Goal: Task Accomplishment & Management: Use online tool/utility

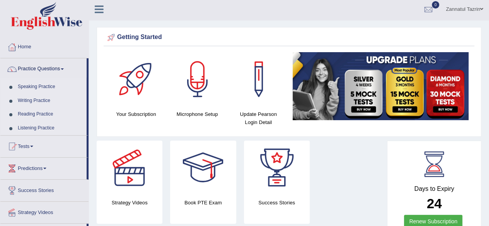
scroll to position [0, 0]
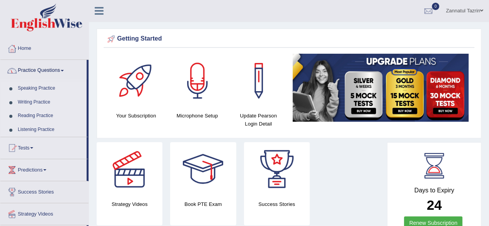
click at [40, 87] on link "Speaking Practice" at bounding box center [50, 89] width 72 height 14
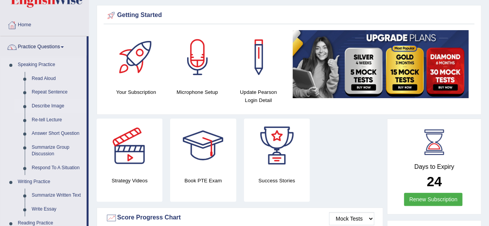
scroll to position [25, 0]
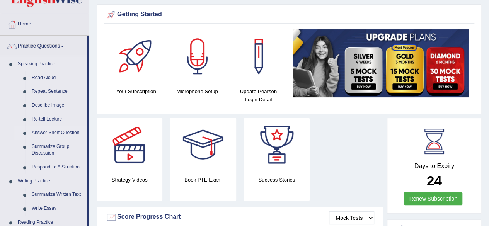
click at [65, 133] on link "Answer Short Question" at bounding box center [57, 133] width 58 height 14
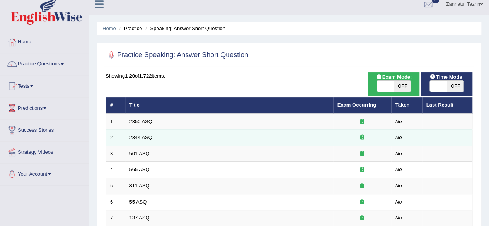
scroll to position [8, 0]
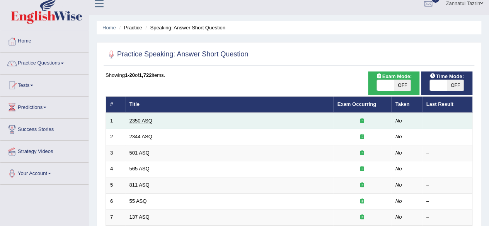
click at [140, 120] on link "2350 ASQ" at bounding box center [141, 121] width 23 height 6
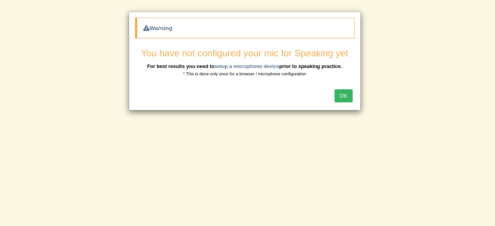
click at [343, 97] on button "OK" at bounding box center [343, 95] width 18 height 13
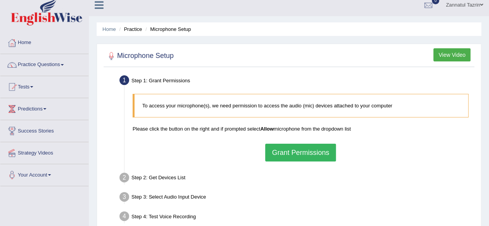
scroll to position [7, 0]
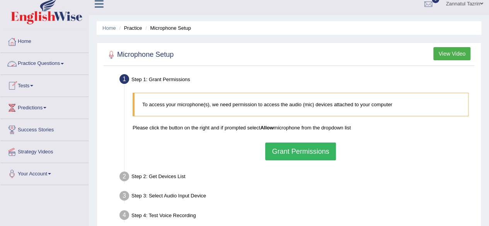
click at [64, 64] on span at bounding box center [62, 64] width 3 height 2
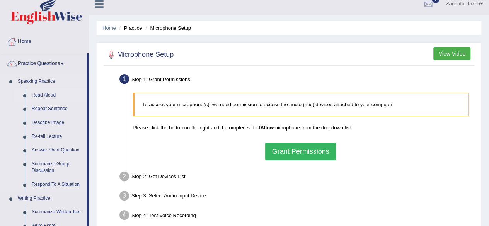
click at [48, 95] on link "Read Aloud" at bounding box center [57, 96] width 58 height 14
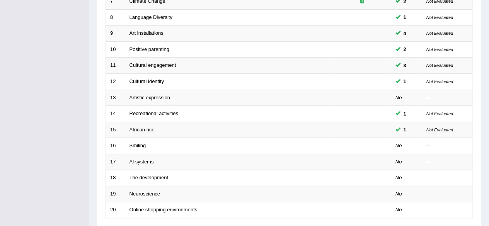
scroll to position [224, 0]
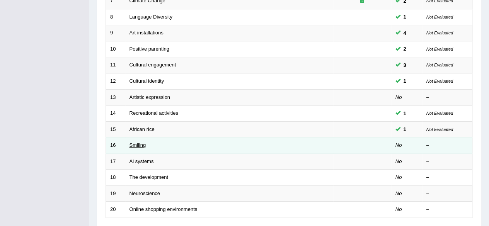
click at [135, 142] on link "Smiling" at bounding box center [138, 145] width 17 height 6
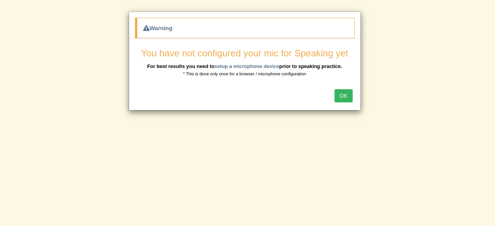
click at [347, 95] on button "OK" at bounding box center [343, 95] width 18 height 13
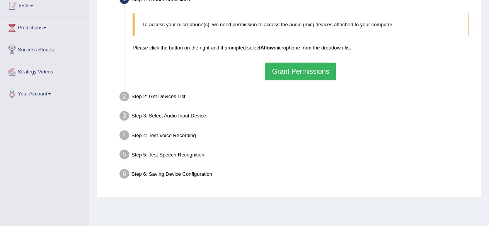
scroll to position [88, 0]
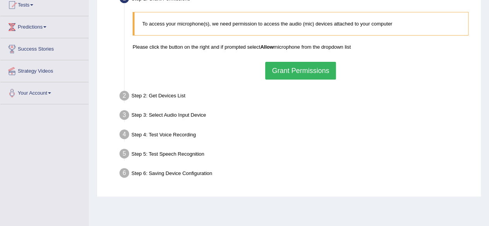
click at [308, 70] on button "Grant Permissions" at bounding box center [300, 71] width 70 height 18
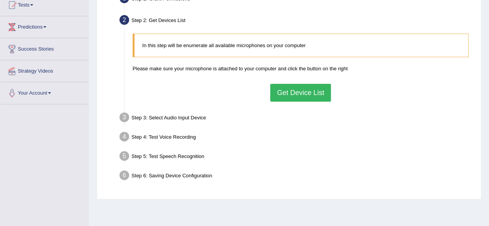
click at [306, 93] on button "Get Device List" at bounding box center [300, 93] width 60 height 18
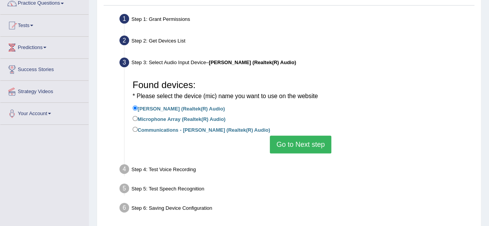
scroll to position [61, 0]
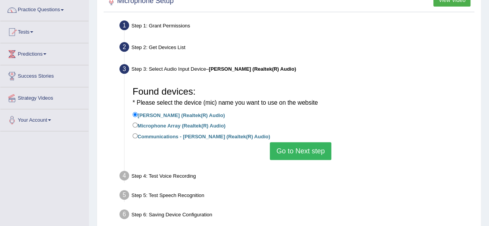
click at [303, 150] on button "Go to Next step" at bounding box center [300, 151] width 61 height 18
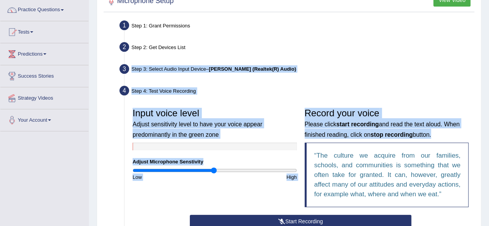
drag, startPoint x: 303, startPoint y: 150, endPoint x: 304, endPoint y: 40, distance: 110.6
click at [304, 40] on ul "Step 1: Grant Permissions To access your microphone(s), we need permission to a…" at bounding box center [289, 165] width 367 height 295
click at [394, 70] on div "Step 3: Select Audio Input Device – Jack Mic (Realtek(R) Audio)" at bounding box center [296, 70] width 361 height 17
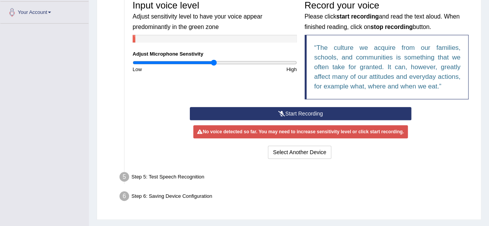
scroll to position [169, 0]
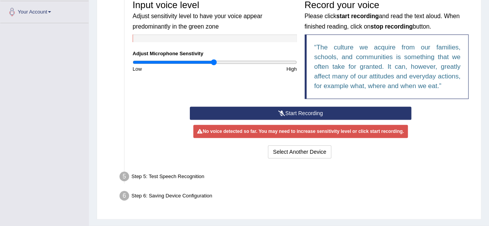
click at [337, 115] on button "Start Recording" at bounding box center [301, 113] width 222 height 13
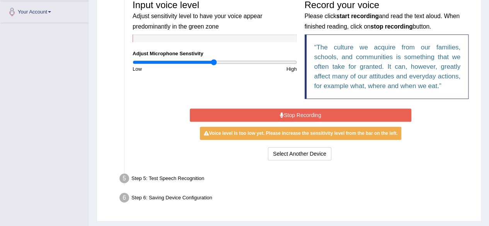
click at [337, 115] on button "Stop Recording" at bounding box center [301, 115] width 222 height 13
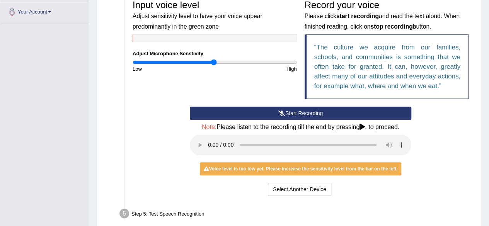
click at [337, 115] on button "Start Recording" at bounding box center [301, 113] width 222 height 13
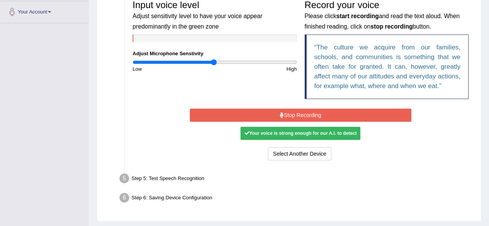
click at [337, 115] on button "Stop Recording" at bounding box center [301, 115] width 222 height 13
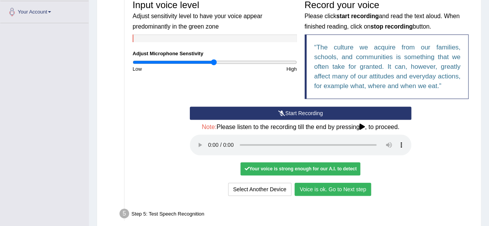
click at [329, 188] on button "Voice is ok. Go to Next step" at bounding box center [333, 189] width 77 height 13
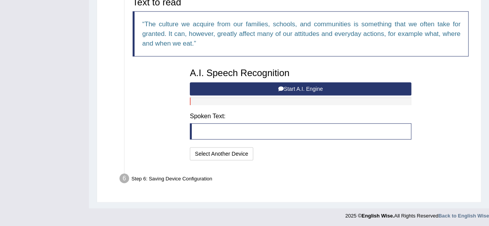
scroll to position [123, 0]
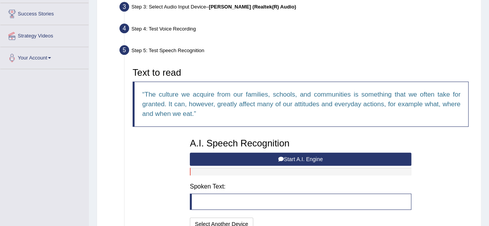
click at [314, 157] on button "Start A.I. Engine" at bounding box center [301, 159] width 222 height 13
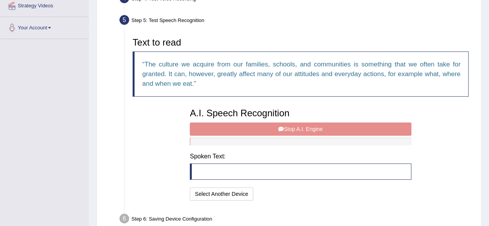
scroll to position [157, 0]
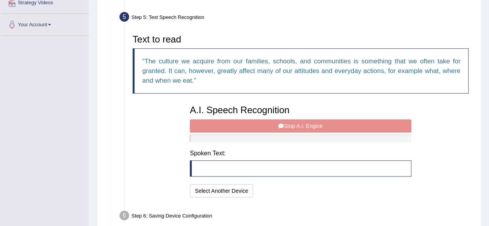
click at [223, 164] on blockquote at bounding box center [301, 168] width 222 height 16
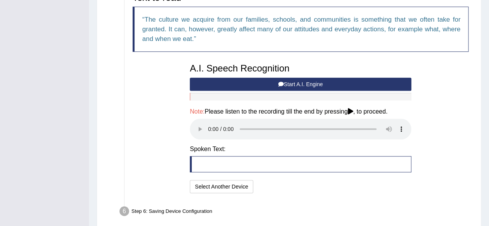
scroll to position [197, 0]
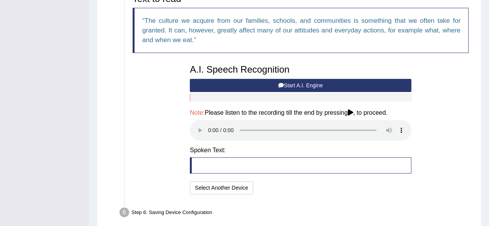
click at [222, 159] on blockquote at bounding box center [301, 165] width 222 height 16
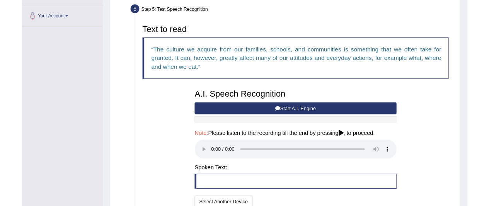
scroll to position [162, 0]
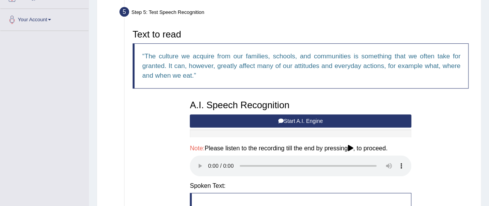
click at [295, 123] on button "Start A.I. Engine" at bounding box center [301, 120] width 222 height 13
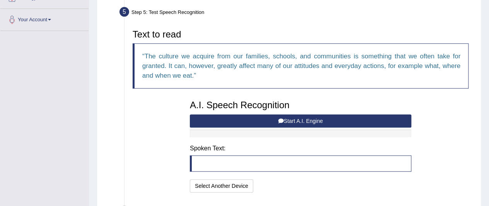
click at [307, 125] on button "Start A.I. Engine" at bounding box center [301, 120] width 222 height 13
click at [224, 130] on div at bounding box center [301, 134] width 222 height 8
click at [279, 121] on icon at bounding box center [280, 120] width 5 height 5
click at [312, 122] on button "Start A.I. Engine" at bounding box center [301, 120] width 222 height 13
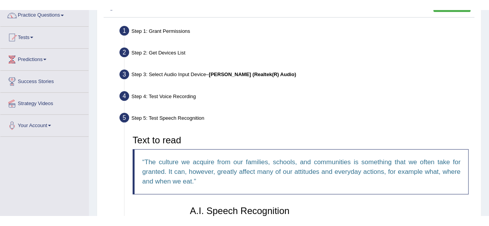
scroll to position [71, 0]
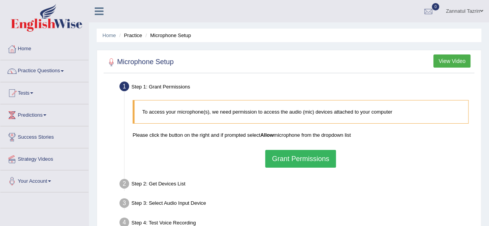
scroll to position [56, 0]
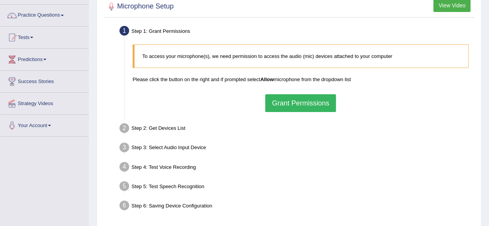
click at [300, 106] on button "Grant Permissions" at bounding box center [300, 103] width 70 height 18
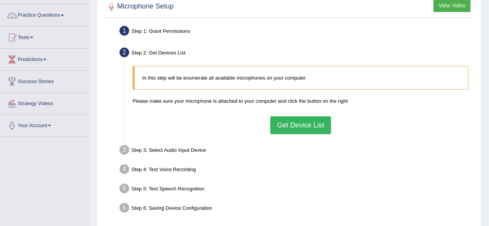
click at [310, 129] on button "Get Device List" at bounding box center [300, 125] width 60 height 18
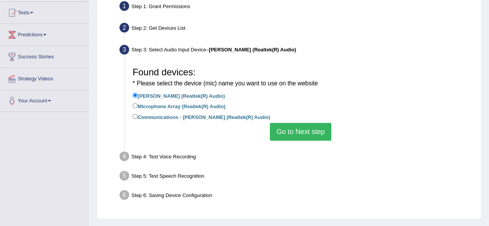
scroll to position [81, 0]
click at [238, 116] on label "Communications - Jack Mic (Realtek(R) Audio)" at bounding box center [202, 116] width 138 height 9
click at [138, 116] on input "Communications - Jack Mic (Realtek(R) Audio)" at bounding box center [135, 116] width 5 height 5
radio input "true"
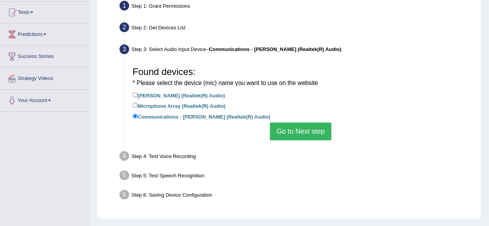
click at [305, 133] on button "Go to Next step" at bounding box center [300, 132] width 61 height 18
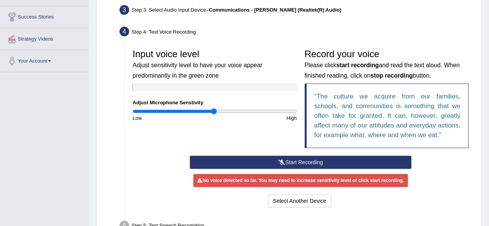
scroll to position [121, 0]
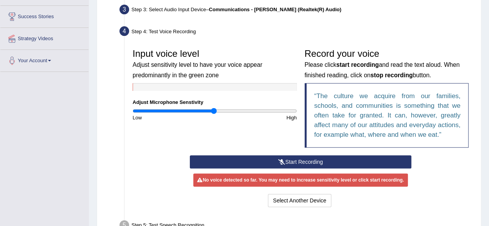
click at [305, 159] on button "Start Recording" at bounding box center [301, 161] width 222 height 13
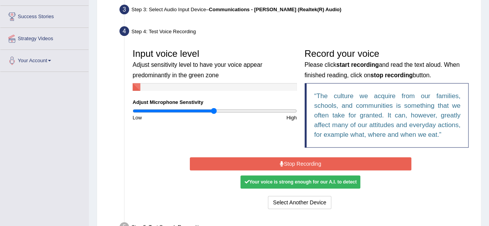
click at [305, 159] on button "Stop Recording" at bounding box center [301, 163] width 222 height 13
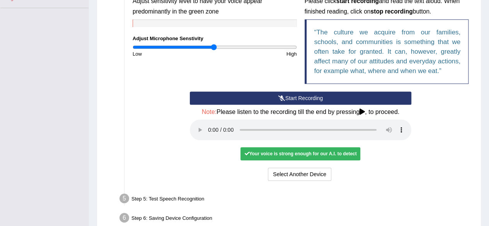
scroll to position [185, 0]
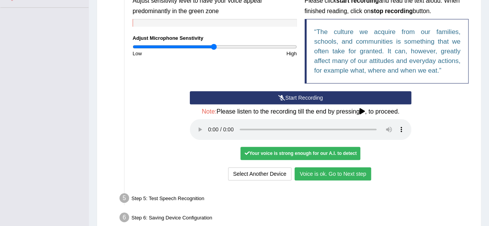
click at [357, 176] on button "Voice is ok. Go to Next step" at bounding box center [333, 173] width 77 height 13
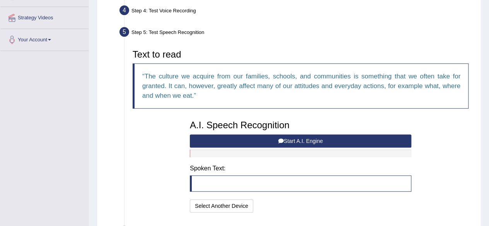
scroll to position [142, 0]
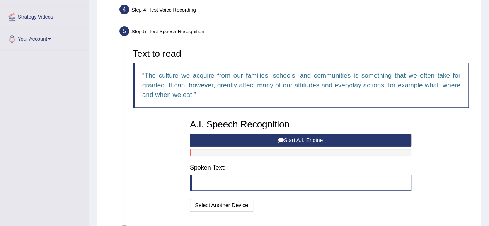
click at [329, 141] on button "Start A.I. Engine" at bounding box center [301, 140] width 222 height 13
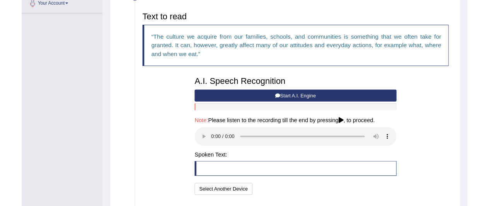
scroll to position [178, 0]
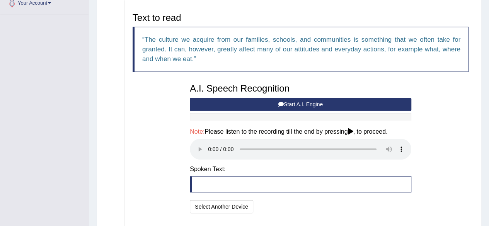
drag, startPoint x: 173, startPoint y: 68, endPoint x: 150, endPoint y: 170, distance: 105.0
click at [150, 170] on div "Text to read The culture we acquire from our families, schools, and communities…" at bounding box center [301, 112] width 344 height 206
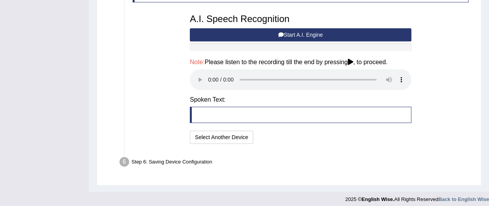
scroll to position [248, 0]
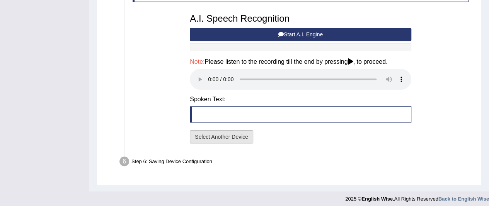
click at [230, 138] on button "Select Another Device" at bounding box center [221, 136] width 63 height 13
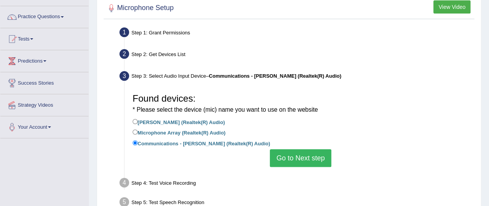
scroll to position [56, 0]
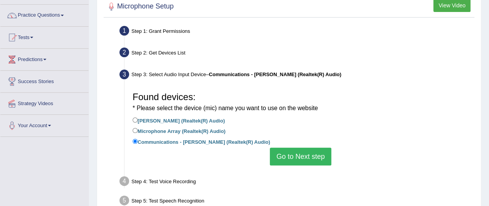
click at [195, 118] on label "Jack Mic (Realtek(R) Audio)" at bounding box center [179, 120] width 92 height 9
click at [138, 118] on input "Jack Mic (Realtek(R) Audio)" at bounding box center [135, 120] width 5 height 5
radio input "true"
click at [308, 158] on button "Go to Next step" at bounding box center [300, 157] width 61 height 18
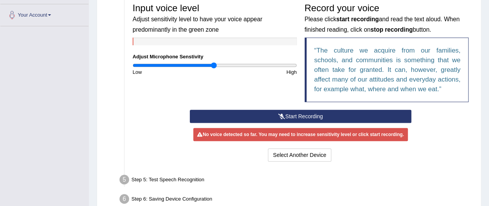
scroll to position [167, 0]
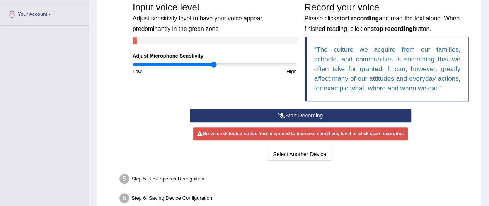
click at [312, 115] on button "Start Recording" at bounding box center [301, 115] width 222 height 13
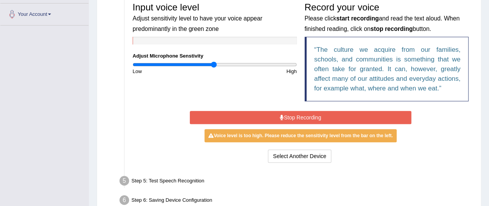
click at [312, 115] on button "Stop Recording" at bounding box center [301, 117] width 222 height 13
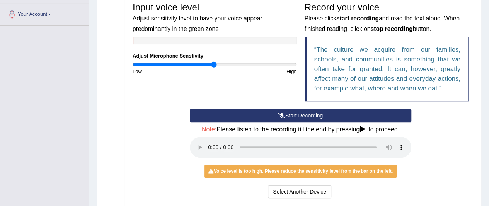
click at [312, 116] on button "Start Recording" at bounding box center [301, 115] width 222 height 13
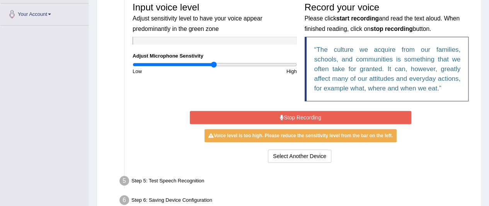
click at [312, 116] on button "Stop Recording" at bounding box center [301, 117] width 222 height 13
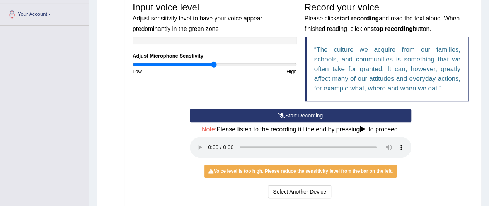
click at [312, 116] on button "Start Recording" at bounding box center [301, 115] width 222 height 13
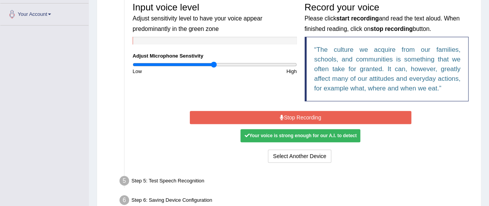
click at [302, 120] on button "Stop Recording" at bounding box center [301, 117] width 222 height 13
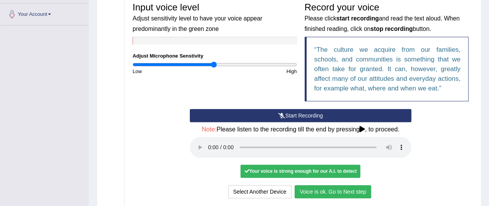
click at [326, 188] on button "Voice is ok. Go to Next step" at bounding box center [333, 191] width 77 height 13
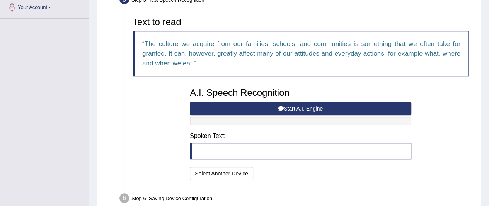
scroll to position [175, 0]
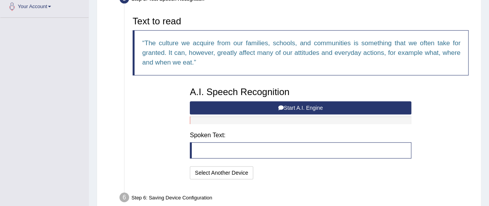
click at [317, 106] on button "Start A.I. Engine" at bounding box center [301, 107] width 222 height 13
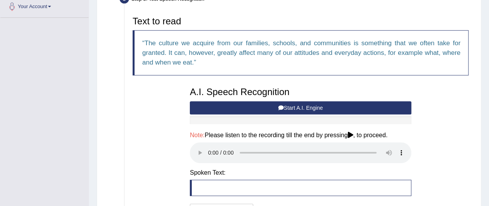
click at [432, 131] on div "Text to read The culture we acquire from our families, schools, and communities…" at bounding box center [301, 115] width 344 height 206
click at [323, 106] on button "Start A.I. Engine" at bounding box center [301, 107] width 222 height 13
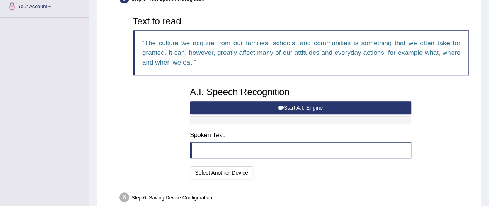
click at [264, 120] on div at bounding box center [301, 120] width 222 height 8
click at [196, 135] on h4 "Spoken Text:" at bounding box center [301, 135] width 222 height 7
click at [191, 150] on blockquote at bounding box center [301, 150] width 222 height 16
click at [192, 149] on blockquote at bounding box center [301, 150] width 222 height 16
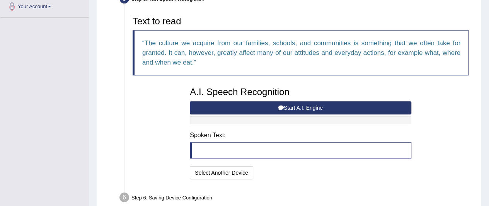
click at [193, 125] on div "A.I. Speech Recognition Start A.I. Engine Stop A.I. Engine Note: Please listen …" at bounding box center [300, 132] width 229 height 98
drag, startPoint x: 193, startPoint y: 125, endPoint x: 192, endPoint y: 102, distance: 22.5
click at [192, 102] on div "A.I. Speech Recognition Start A.I. Engine Stop A.I. Engine Note: Please listen …" at bounding box center [300, 132] width 229 height 98
click at [192, 102] on button "Start A.I. Engine" at bounding box center [301, 107] width 222 height 13
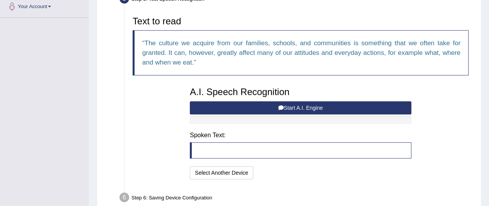
click at [234, 135] on h4 "Spoken Text:" at bounding box center [301, 135] width 222 height 7
click at [288, 111] on button "Start A.I. Engine" at bounding box center [301, 107] width 222 height 13
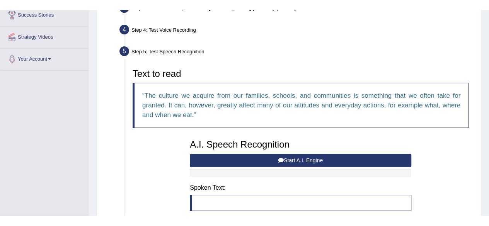
scroll to position [142, 0]
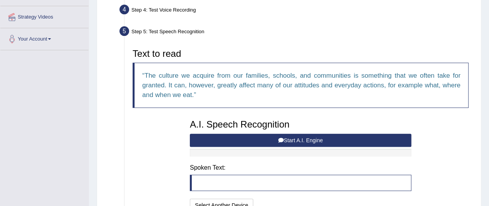
click at [175, 74] on q "The culture we acquire from our families, schools, and communities is something…" at bounding box center [301, 85] width 318 height 27
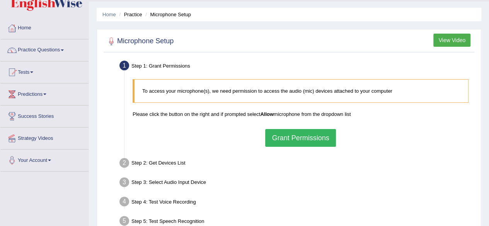
scroll to position [52, 0]
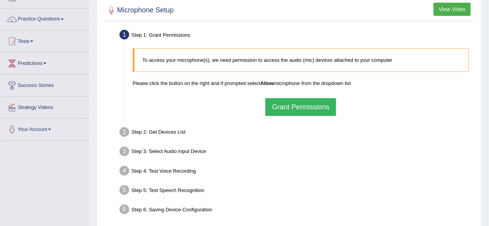
click at [299, 109] on button "Grant Permissions" at bounding box center [300, 107] width 70 height 18
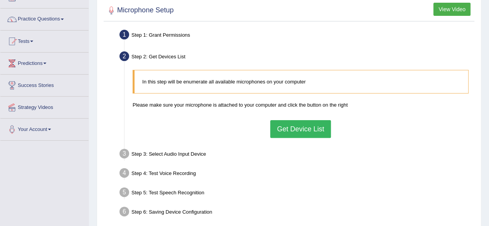
click at [306, 129] on button "Get Device List" at bounding box center [300, 129] width 60 height 18
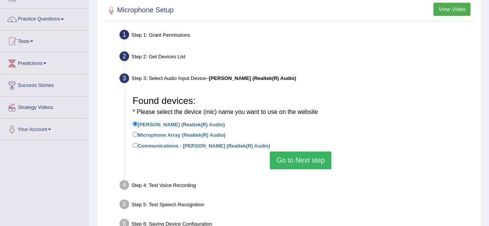
click at [311, 159] on button "Go to Next step" at bounding box center [300, 161] width 61 height 18
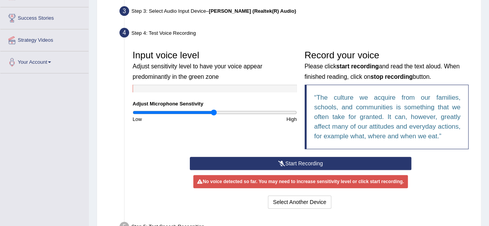
scroll to position [120, 0]
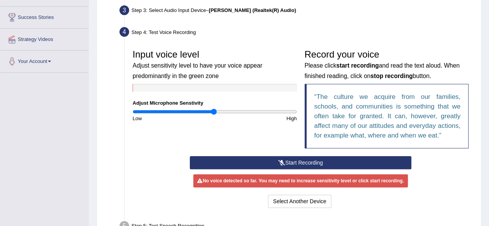
click at [300, 165] on button "Start Recording" at bounding box center [301, 162] width 222 height 13
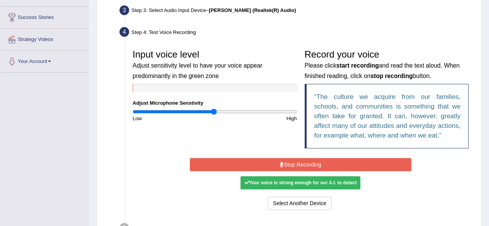
click at [298, 164] on button "Stop Recording" at bounding box center [301, 164] width 222 height 13
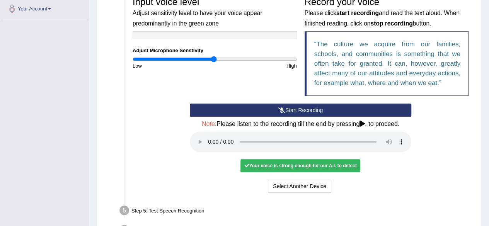
scroll to position [176, 0]
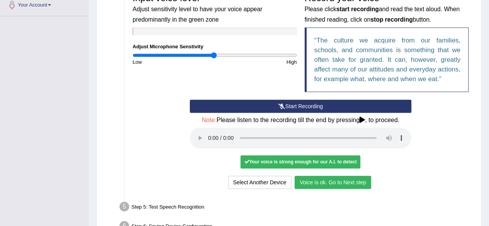
click at [345, 185] on button "Voice is ok. Go to Next step" at bounding box center [333, 182] width 77 height 13
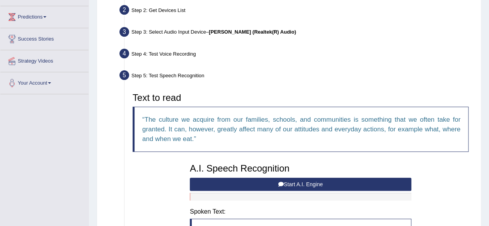
scroll to position [98, 0]
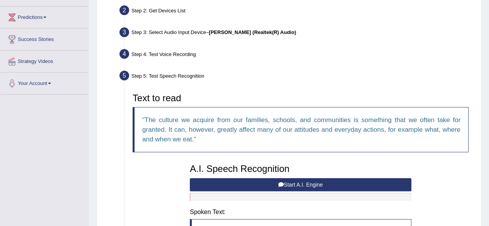
click at [336, 182] on button "Start A.I. Engine" at bounding box center [301, 184] width 222 height 13
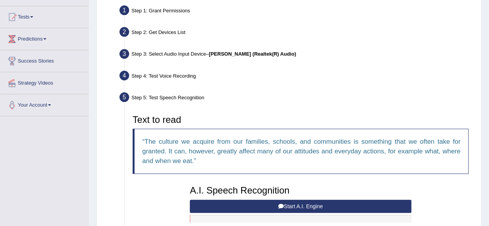
scroll to position [0, 0]
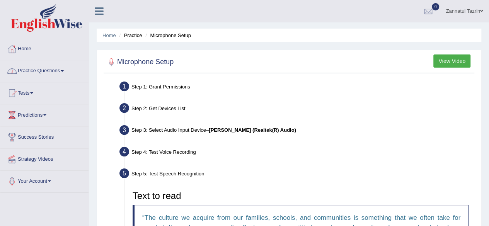
click at [64, 71] on span at bounding box center [62, 71] width 3 height 2
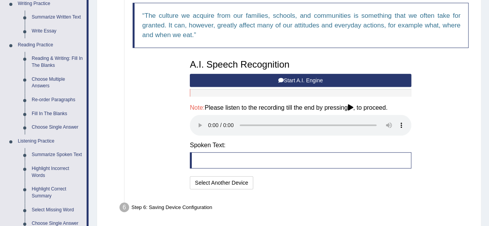
scroll to position [226, 0]
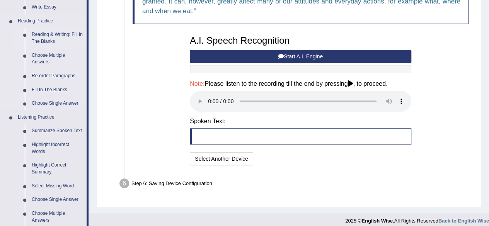
click at [44, 35] on link "Reading & Writing: Fill In The Blanks" at bounding box center [57, 38] width 58 height 20
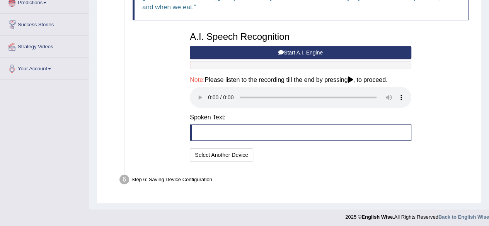
scroll to position [377, 0]
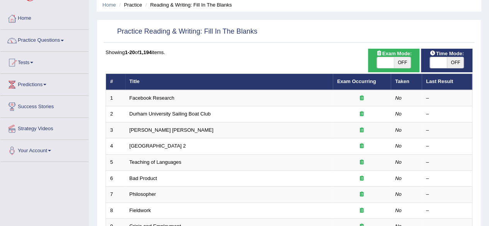
scroll to position [30, 0]
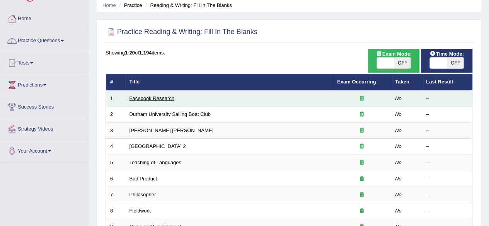
click at [159, 95] on link "Facebook Research" at bounding box center [152, 98] width 45 height 6
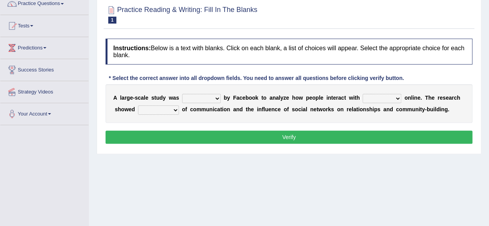
scroll to position [68, 0]
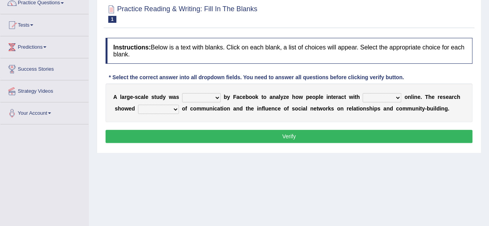
click at [218, 98] on select "surveyed had asked made" at bounding box center [201, 97] width 39 height 9
select select "surveyed"
click at [182, 93] on select "surveyed had asked made" at bounding box center [201, 97] width 39 height 9
click at [396, 98] on select "together all each other another" at bounding box center [382, 97] width 39 height 9
select select "each other"
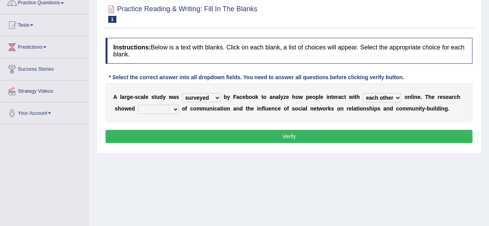
click at [363, 93] on select "together all each other another" at bounding box center [382, 97] width 39 height 9
click at [397, 97] on select "together all each other another" at bounding box center [382, 97] width 39 height 9
click at [316, 128] on div "Instructions: Below is a text with blanks. Click on each blank, a list of choic…" at bounding box center [289, 91] width 371 height 115
click at [173, 109] on select "advantages standards fellowships patterns" at bounding box center [158, 109] width 41 height 9
select select "advantages"
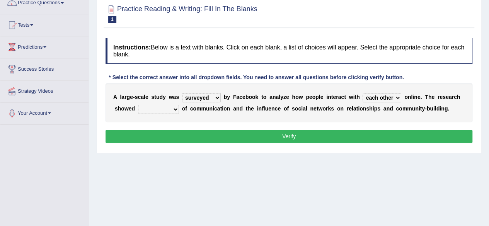
click at [138, 105] on select "advantages standards fellowships patterns" at bounding box center [158, 109] width 41 height 9
click at [298, 136] on button "Verify" at bounding box center [289, 136] width 367 height 13
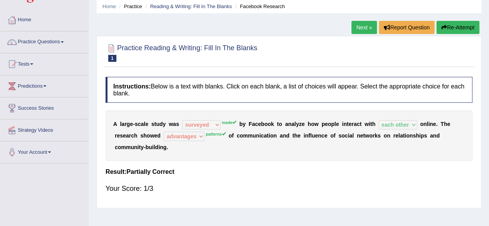
scroll to position [28, 0]
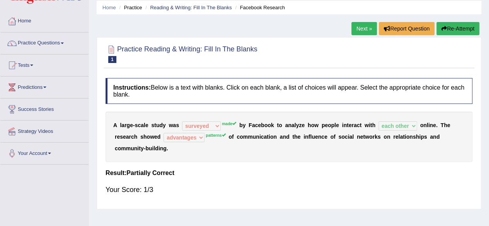
click at [356, 30] on link "Next »" at bounding box center [364, 28] width 26 height 13
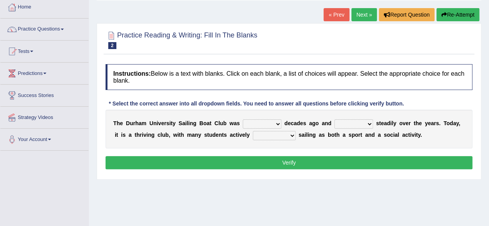
scroll to position [44, 0]
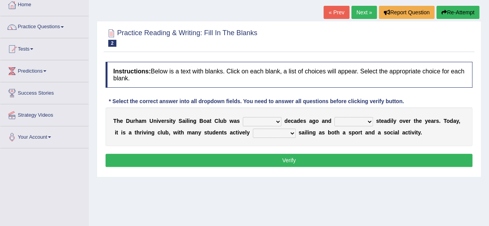
click at [278, 119] on select "found fund founded find" at bounding box center [262, 121] width 39 height 9
select select "founded"
click at [243, 117] on select "found fund founded find" at bounding box center [262, 121] width 39 height 9
click at [368, 123] on select "grow growing has grown grown" at bounding box center [353, 121] width 39 height 9
click at [334, 117] on select "grow growing has grown grown" at bounding box center [353, 121] width 39 height 9
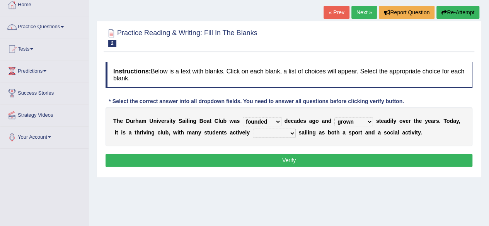
click at [368, 123] on select "grow growing has grown grown" at bounding box center [353, 121] width 39 height 9
select select "has grown"
click at [334, 117] on select "grow growing has grown grown" at bounding box center [353, 121] width 39 height 9
click at [290, 134] on select "enjoy enjoyed are enjoying enjoying" at bounding box center [274, 133] width 43 height 9
select select "enjoying"
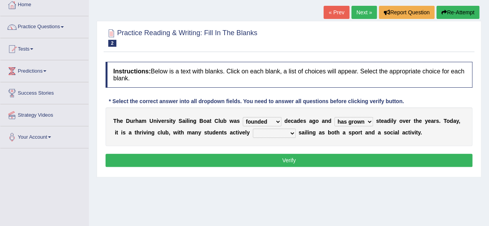
click at [253, 129] on select "enjoy enjoyed are enjoying enjoying" at bounding box center [274, 133] width 43 height 9
click at [290, 160] on button "Verify" at bounding box center [289, 160] width 367 height 13
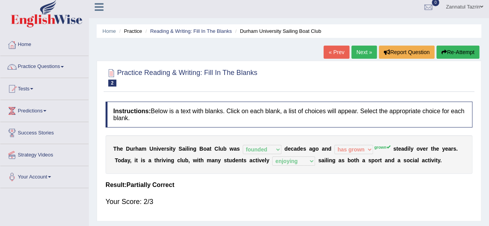
scroll to position [0, 0]
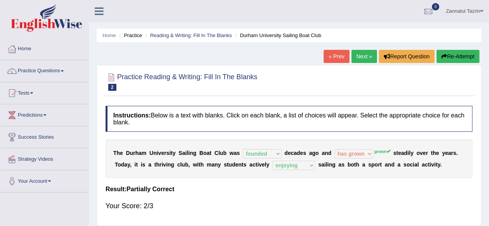
click at [360, 60] on link "Next »" at bounding box center [364, 56] width 26 height 13
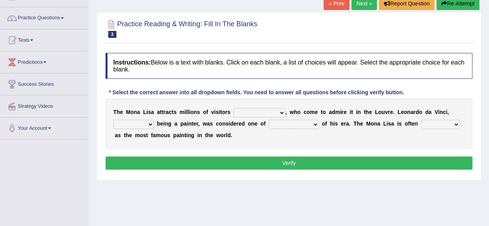
scroll to position [54, 0]
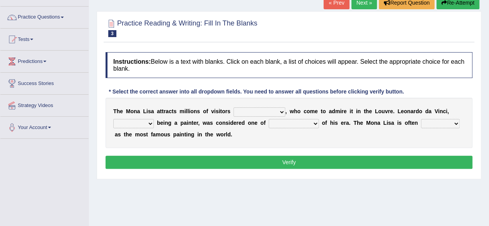
click at [281, 111] on select "around the year the all year all year round per year" at bounding box center [259, 111] width 52 height 9
select select "around the year"
click at [233, 107] on select "around the year the all year all year round per year" at bounding box center [259, 111] width 52 height 9
click at [150, 124] on select "rather than as much as as well as as long as" at bounding box center [133, 123] width 41 height 9
select select "as well as"
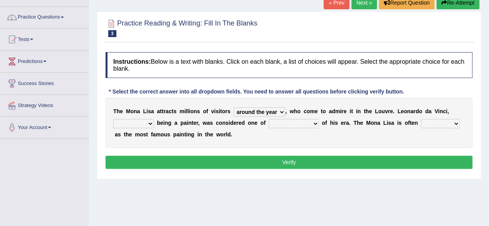
click at [113, 119] on select "rather than as much as as well as as long as" at bounding box center [133, 123] width 41 height 9
click at [315, 123] on select "better artists artist the better artist the best artists" at bounding box center [294, 123] width 50 height 9
select select "the best artists"
click at [269, 119] on select "better artists artist the better artist the best artists" at bounding box center [294, 123] width 50 height 9
click at [455, 123] on select "classified suggested predicted described" at bounding box center [440, 123] width 39 height 9
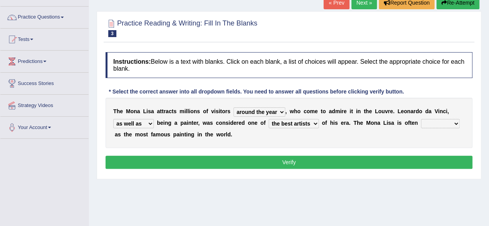
select select "described"
click at [421, 119] on select "classified suggested predicted described" at bounding box center [440, 123] width 39 height 9
drag, startPoint x: 298, startPoint y: 170, endPoint x: 295, endPoint y: 160, distance: 10.1
click at [295, 160] on div "Instructions: Below is a text with blanks. Click on each blank, a list of choic…" at bounding box center [289, 111] width 371 height 127
click at [295, 160] on button "Verify" at bounding box center [289, 162] width 367 height 13
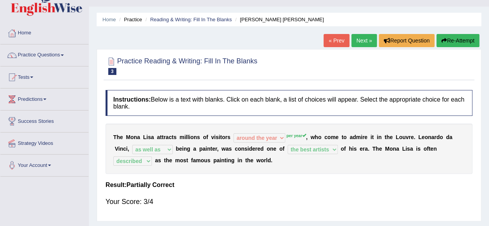
scroll to position [12, 0]
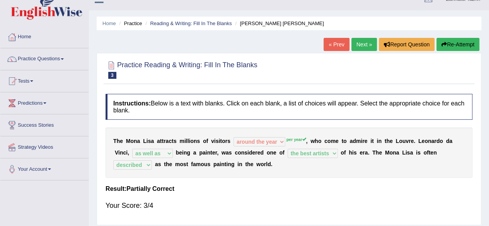
click at [361, 47] on link "Next »" at bounding box center [364, 44] width 26 height 13
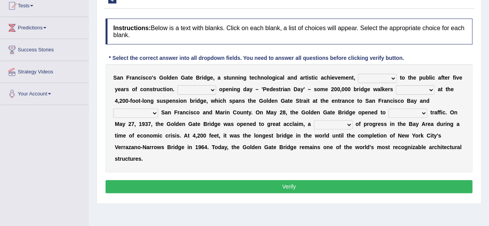
scroll to position [85, 0]
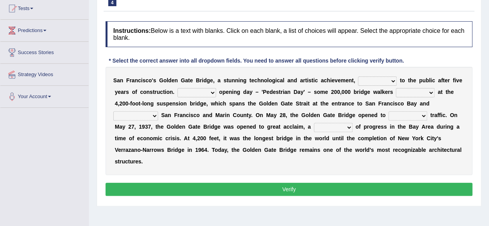
click at [394, 82] on select "opens closes appears equals" at bounding box center [377, 81] width 39 height 9
select select "opens"
click at [358, 77] on select "opens closes appears equals" at bounding box center [377, 81] width 39 height 9
click at [212, 92] on select "On During Since When" at bounding box center [196, 92] width 39 height 9
select select "On"
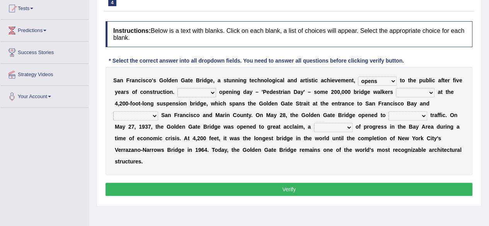
click at [177, 88] on select "On During Since When" at bounding box center [196, 92] width 39 height 9
click at [432, 93] on select "stationed looked marveled laughed" at bounding box center [415, 92] width 39 height 9
select select "stationed"
click at [396, 88] on select "stationed looked marveled laughed" at bounding box center [415, 92] width 39 height 9
click at [155, 116] on select "separates connects channels differentiates" at bounding box center [135, 115] width 45 height 9
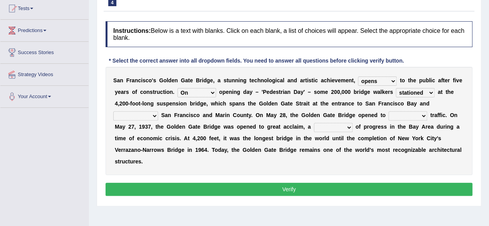
select select "connects"
click at [113, 111] on select "separates connects channels differentiates" at bounding box center [135, 115] width 45 height 9
click at [421, 116] on select "aquatic vehicular airborne watertight" at bounding box center [408, 115] width 39 height 9
select select "vehicular"
click at [389, 111] on select "aquatic vehicular airborne watertight" at bounding box center [408, 115] width 39 height 9
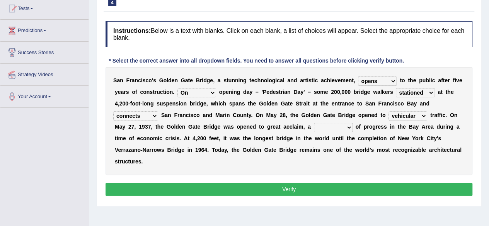
click at [348, 126] on select "denial symbol technique yield" at bounding box center [333, 127] width 39 height 9
select select "symbol"
click at [314, 123] on select "denial symbol technique yield" at bounding box center [333, 127] width 39 height 9
click at [311, 190] on button "Verify" at bounding box center [289, 189] width 367 height 13
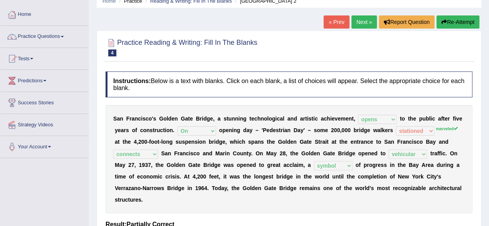
scroll to position [0, 0]
